Goal: Check status: Check status

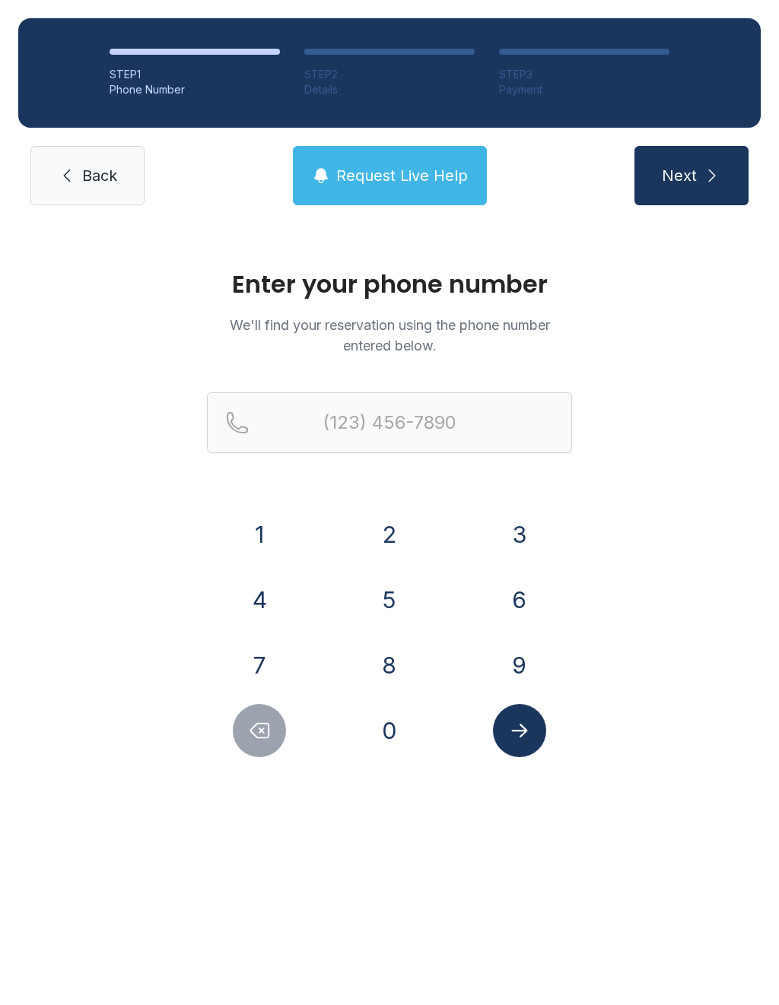
click at [284, 658] on button "7" at bounding box center [259, 665] width 53 height 53
click at [408, 747] on button "0" at bounding box center [389, 730] width 53 height 53
click at [260, 531] on button "1" at bounding box center [259, 534] width 53 height 53
click at [521, 546] on button "3" at bounding box center [519, 534] width 53 height 53
click at [264, 595] on button "4" at bounding box center [259, 599] width 53 height 53
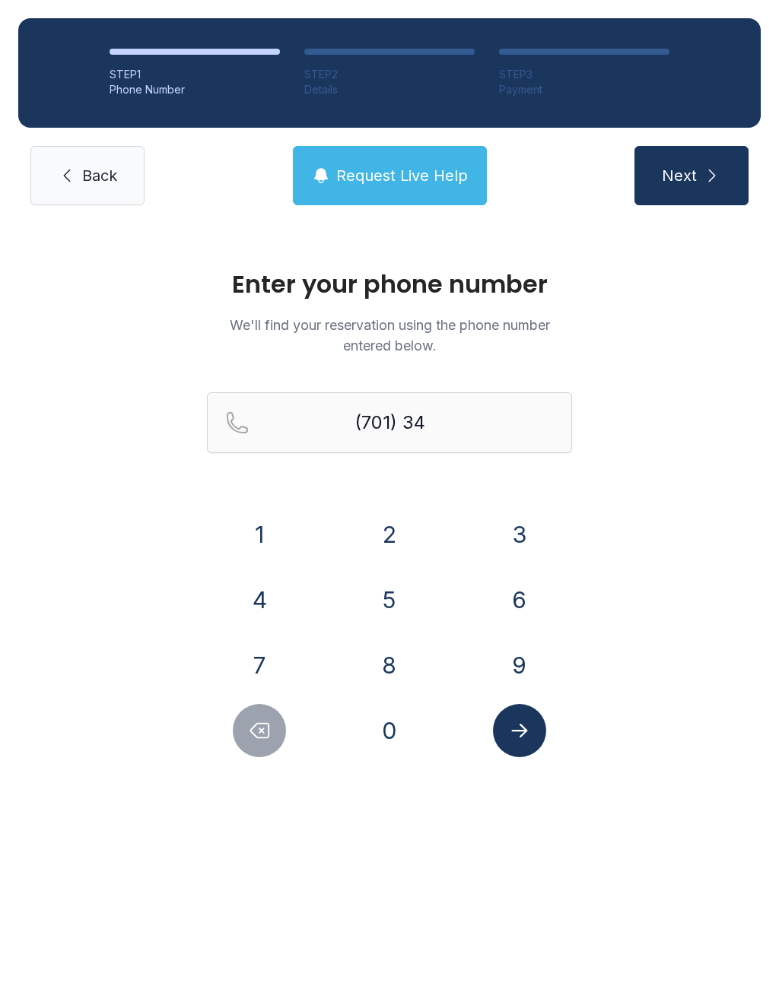
click at [386, 741] on button "0" at bounding box center [389, 730] width 53 height 53
click at [411, 528] on button "2" at bounding box center [389, 534] width 53 height 53
click at [270, 541] on button "1" at bounding box center [259, 534] width 53 height 53
click at [522, 535] on button "3" at bounding box center [519, 534] width 53 height 53
click at [265, 662] on button "7" at bounding box center [259, 665] width 53 height 53
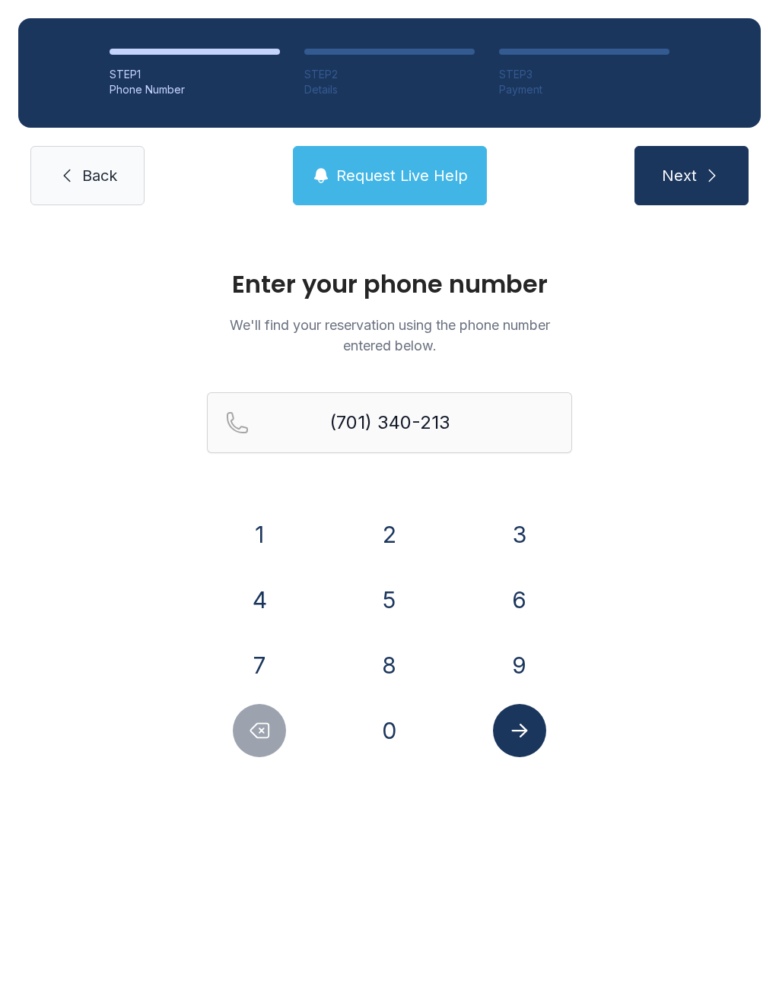
type input "[PHONE_NUMBER]"
click at [537, 743] on button "Submit lookup form" at bounding box center [519, 730] width 53 height 53
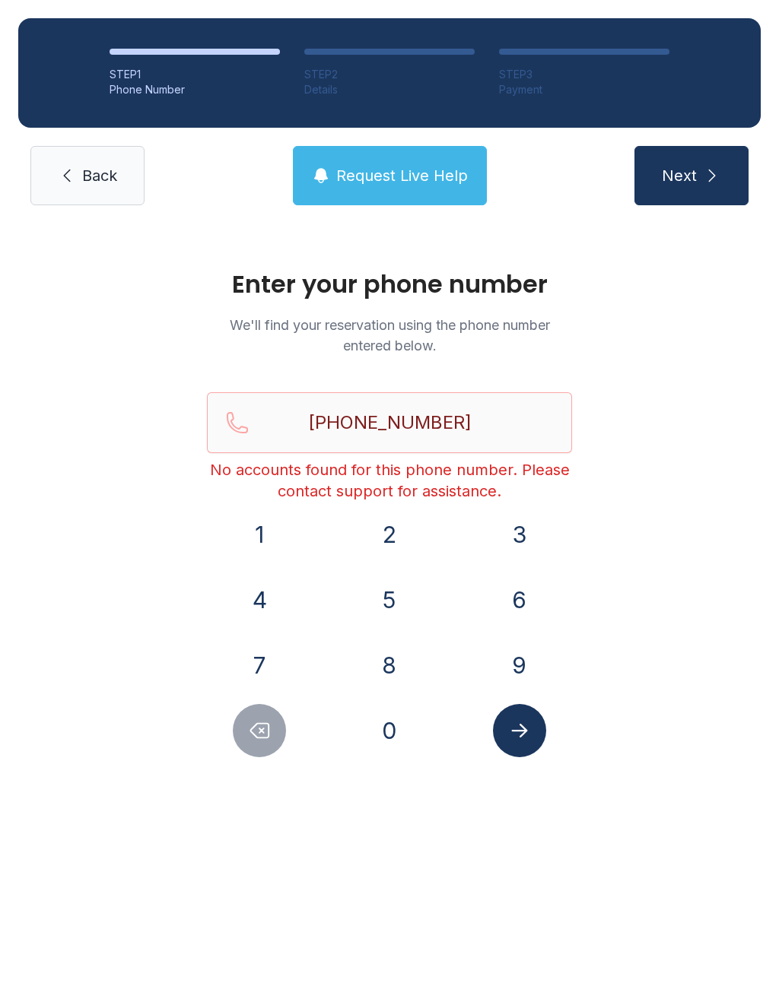
click at [115, 196] on link "Back" at bounding box center [87, 175] width 114 height 59
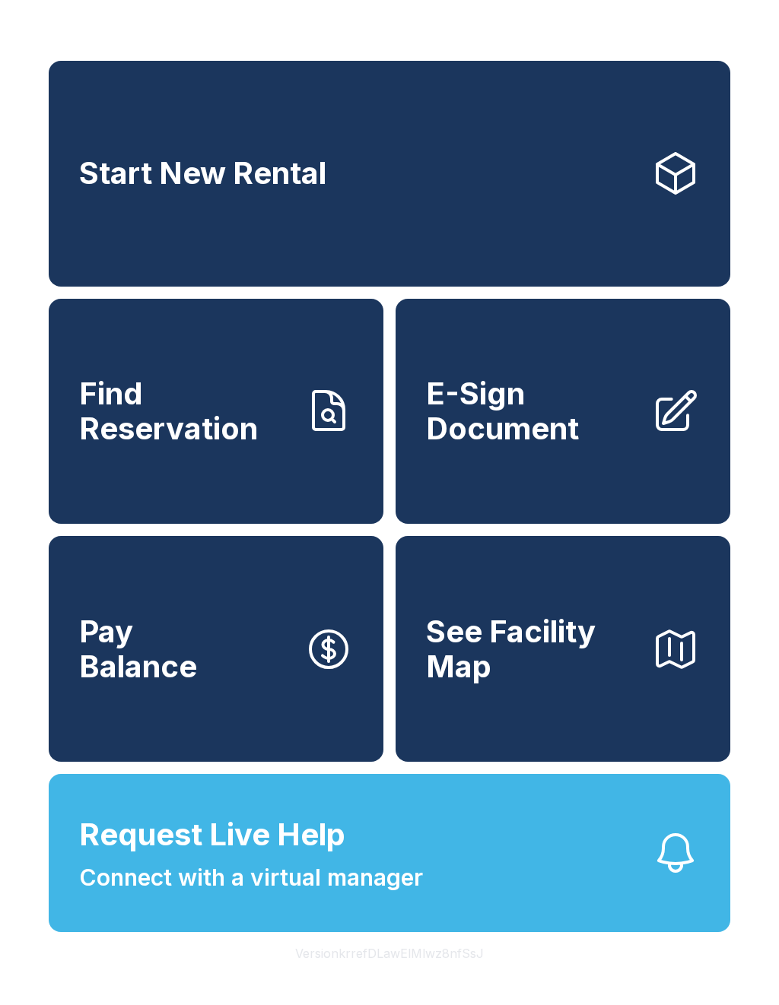
click at [558, 886] on button "Request Live Help Connect with a virtual manager" at bounding box center [389, 853] width 681 height 158
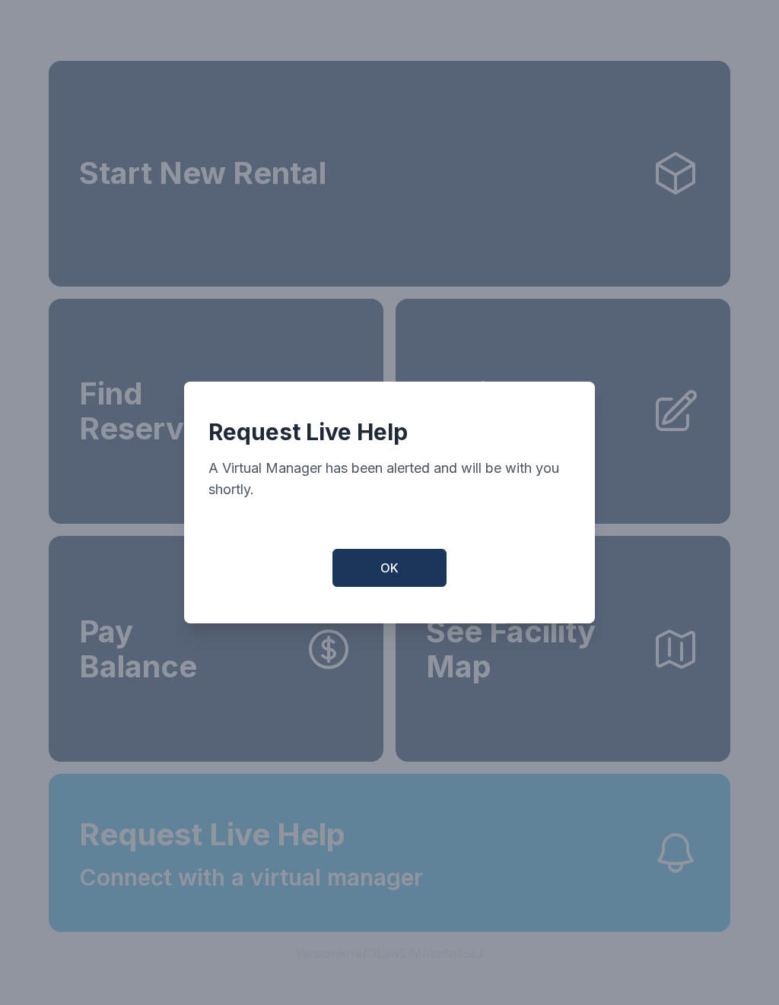
click at [403, 579] on button "OK" at bounding box center [389, 568] width 114 height 38
